Goal: Book appointment/travel/reservation

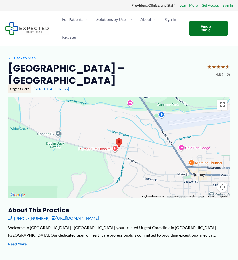
click at [120, 132] on div at bounding box center [118, 147] width 221 height 101
click at [119, 137] on div at bounding box center [118, 147] width 221 height 101
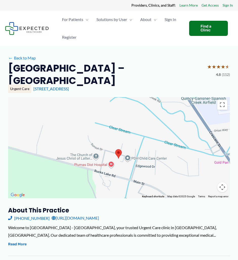
click at [119, 142] on div at bounding box center [118, 147] width 221 height 101
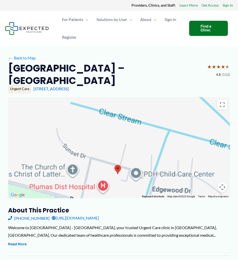
click at [119, 155] on div at bounding box center [118, 147] width 221 height 101
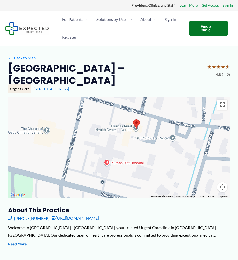
drag, startPoint x: 124, startPoint y: 172, endPoint x: 144, endPoint y: 107, distance: 68.1
click at [144, 107] on div at bounding box center [118, 147] width 221 height 101
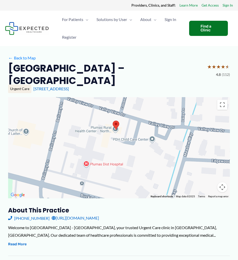
drag, startPoint x: 83, startPoint y: 172, endPoint x: 62, endPoint y: 173, distance: 20.5
click at [62, 173] on div at bounding box center [118, 147] width 221 height 101
click at [222, 186] on button "Map camera controls" at bounding box center [222, 187] width 10 height 10
